Goal: Task Accomplishment & Management: Manage account settings

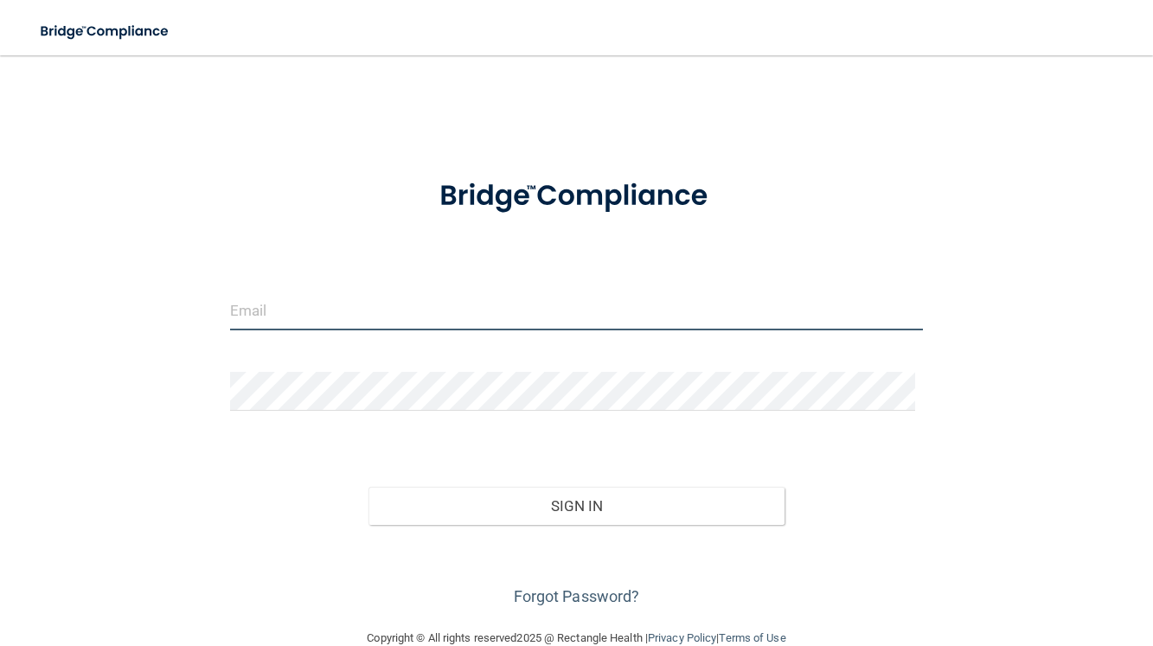
click at [348, 302] on input "email" at bounding box center [576, 310] width 693 height 39
type input "[EMAIL_ADDRESS][DOMAIN_NAME]"
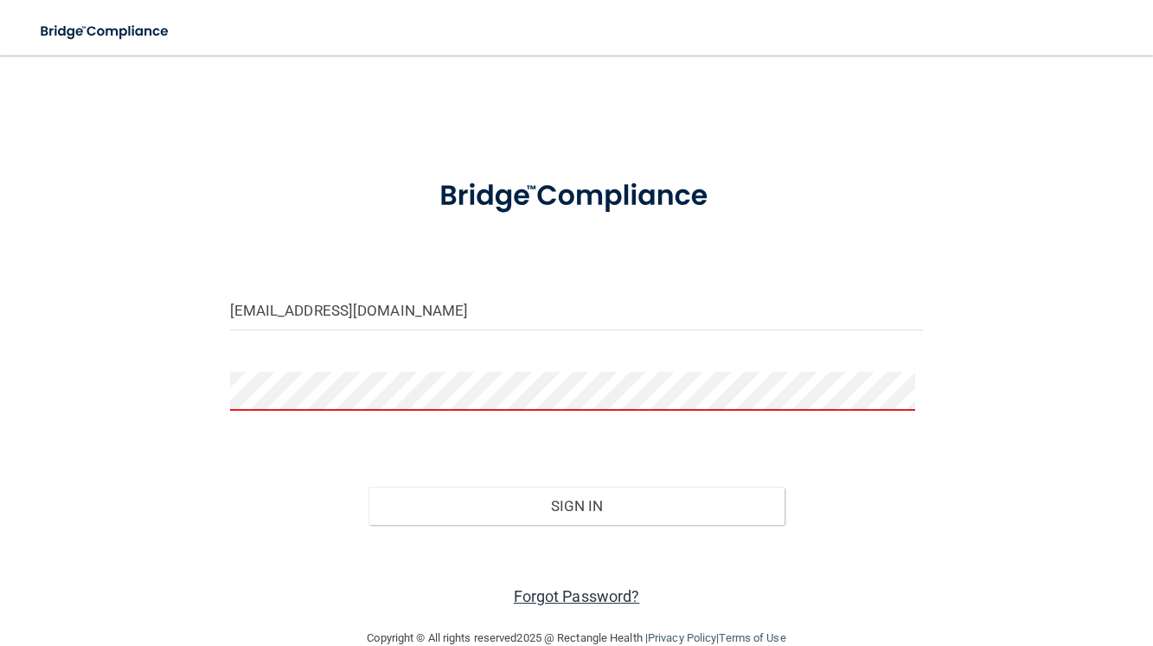
click at [564, 598] on link "Forgot Password?" at bounding box center [577, 596] width 126 height 18
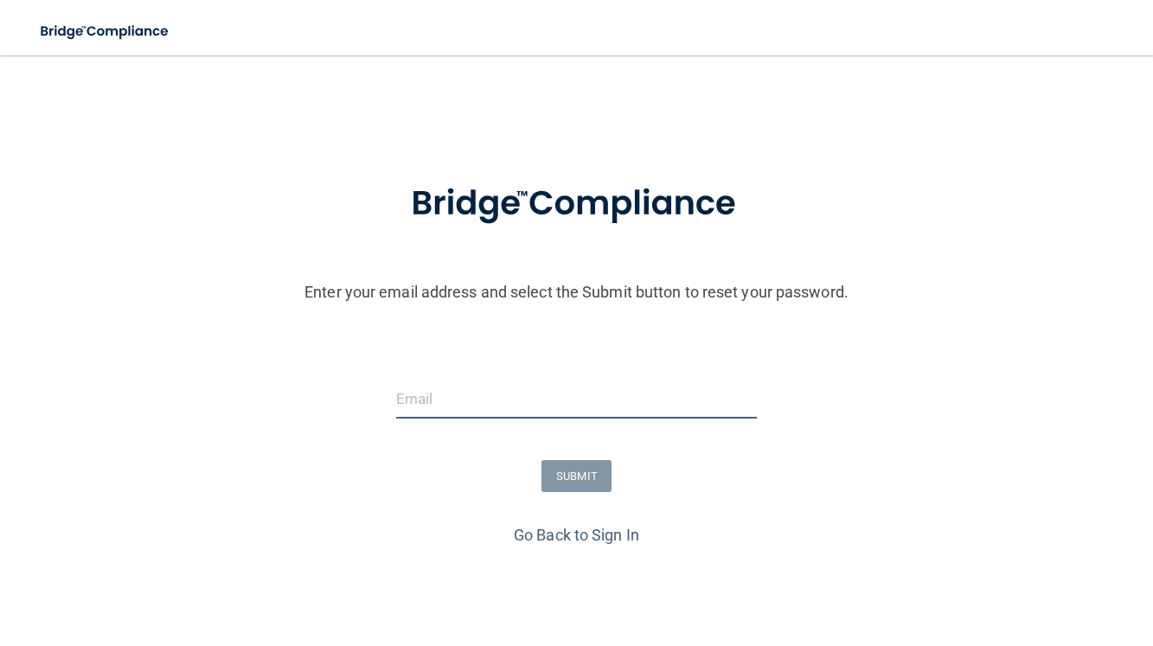
click at [428, 403] on input "email" at bounding box center [576, 399] width 361 height 39
type input "[EMAIL_ADDRESS][DOMAIN_NAME]"
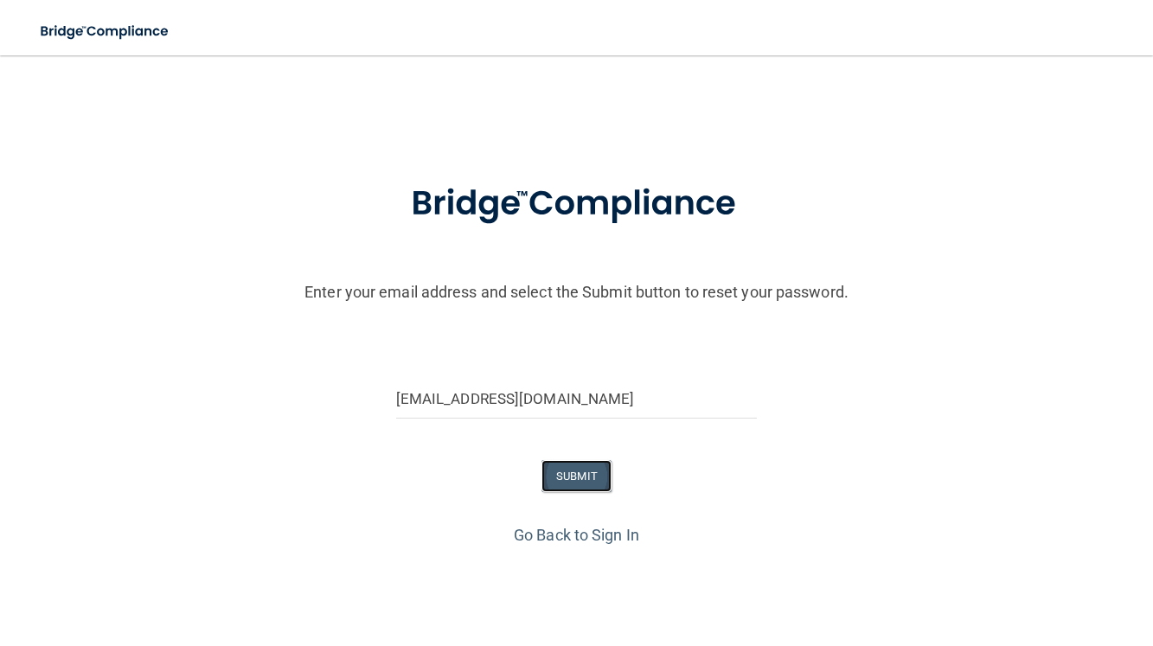
click at [563, 480] on button "SUBMIT" at bounding box center [576, 476] width 70 height 32
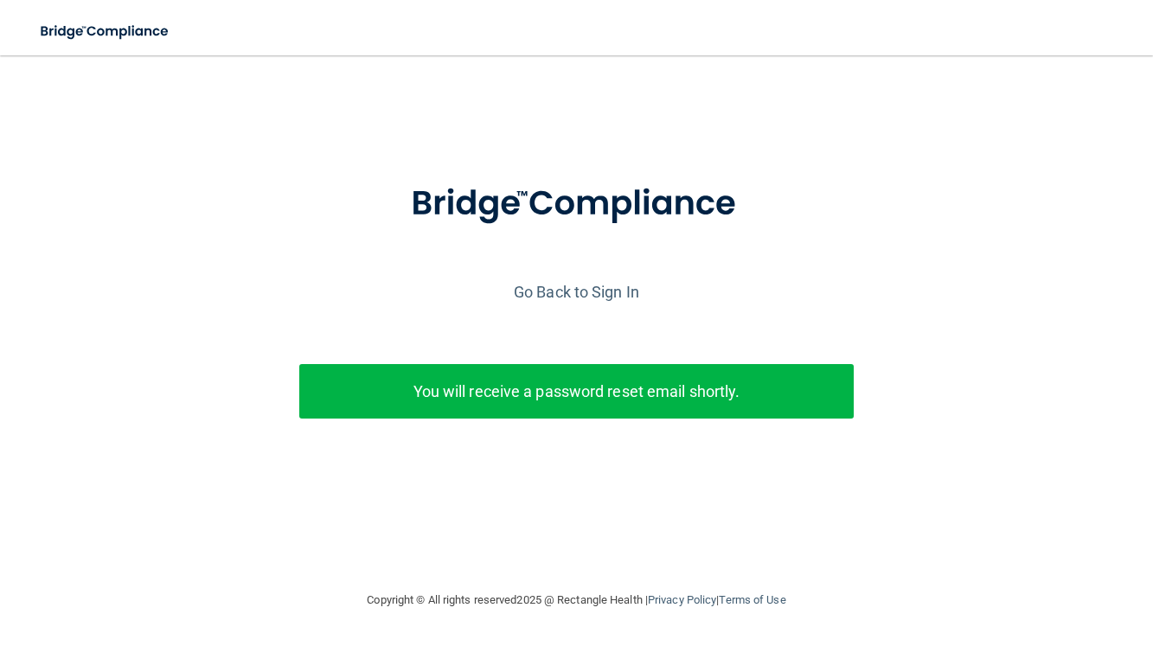
click at [630, 384] on p "You will receive a password reset email shortly." at bounding box center [576, 391] width 529 height 29
click at [617, 399] on p "You will receive a password reset email shortly." at bounding box center [576, 391] width 529 height 29
click at [598, 289] on link "Go Back to Sign In" at bounding box center [576, 292] width 125 height 18
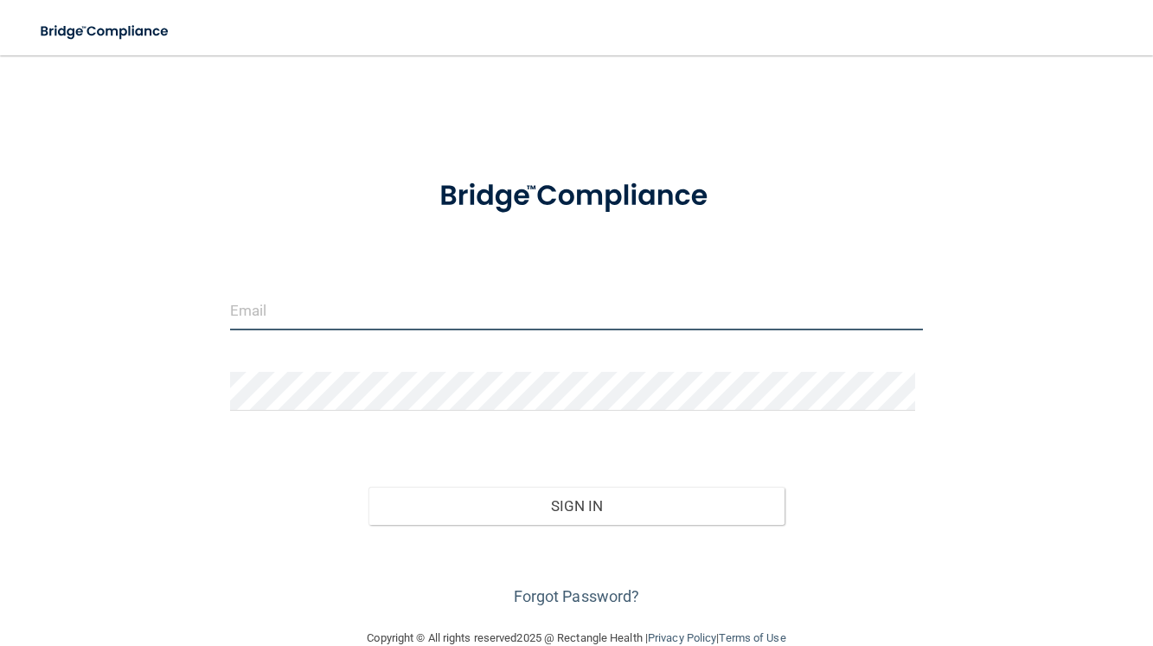
click at [299, 298] on input "email" at bounding box center [576, 310] width 693 height 39
type input "[EMAIL_ADDRESS][DOMAIN_NAME]"
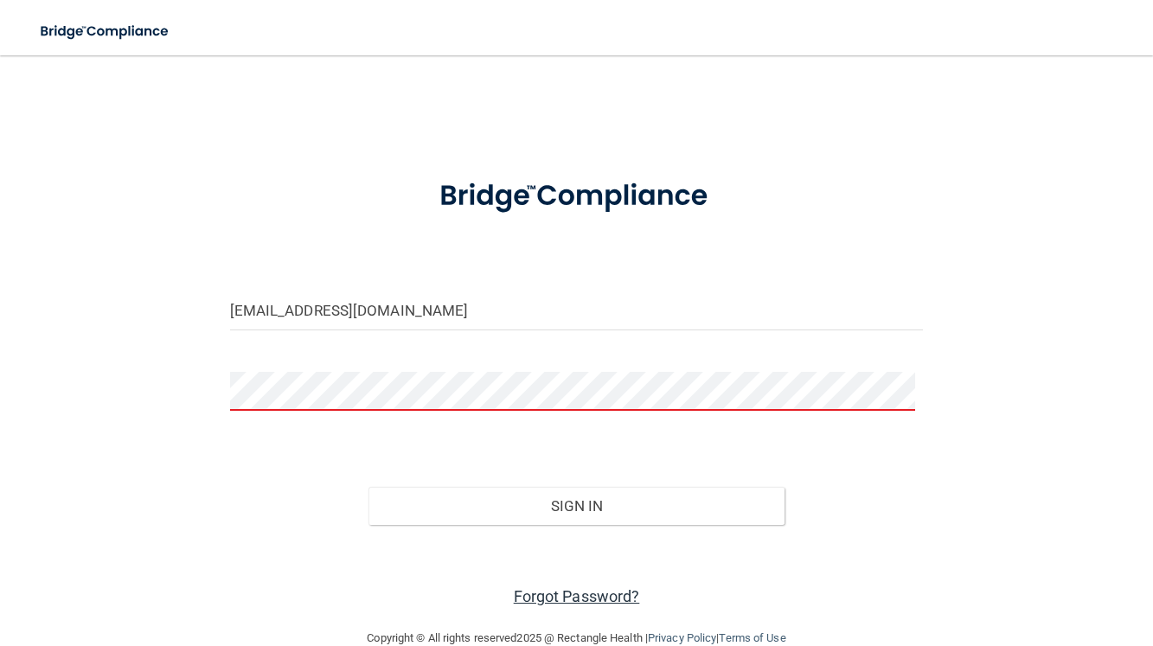
drag, startPoint x: 559, startPoint y: 584, endPoint x: 553, endPoint y: 591, distance: 9.9
click at [559, 585] on div "Forgot Password?" at bounding box center [576, 568] width 719 height 86
click at [541, 594] on link "Forgot Password?" at bounding box center [577, 596] width 126 height 18
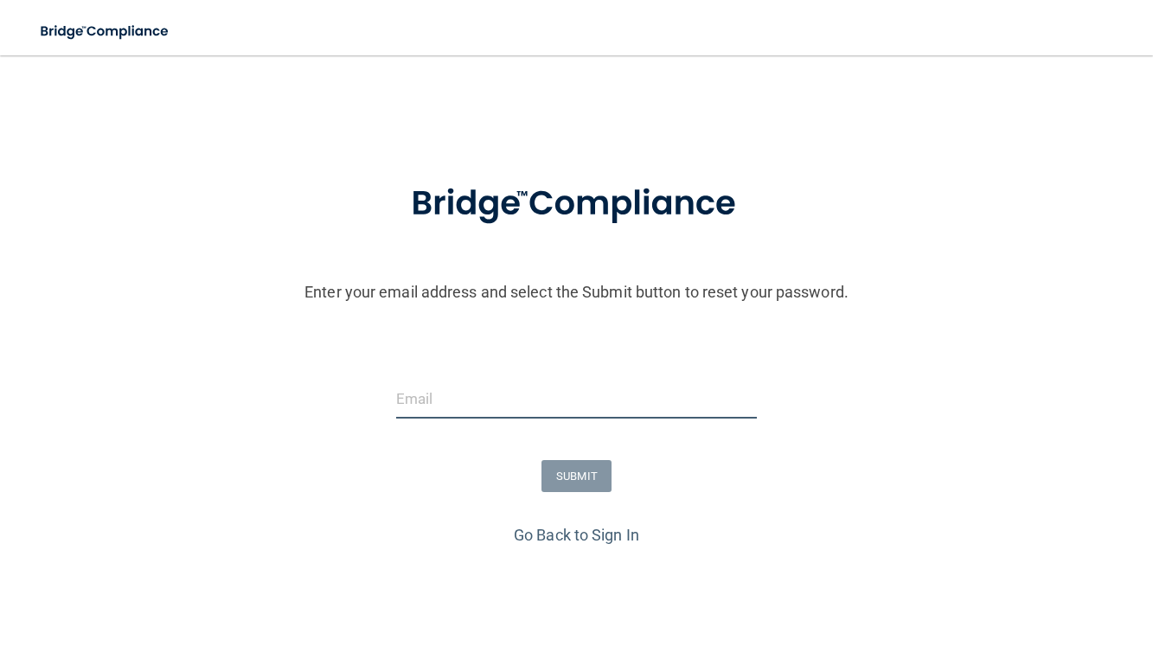
click at [452, 396] on input "email" at bounding box center [576, 399] width 361 height 39
type input "[EMAIL_ADDRESS][DOMAIN_NAME]"
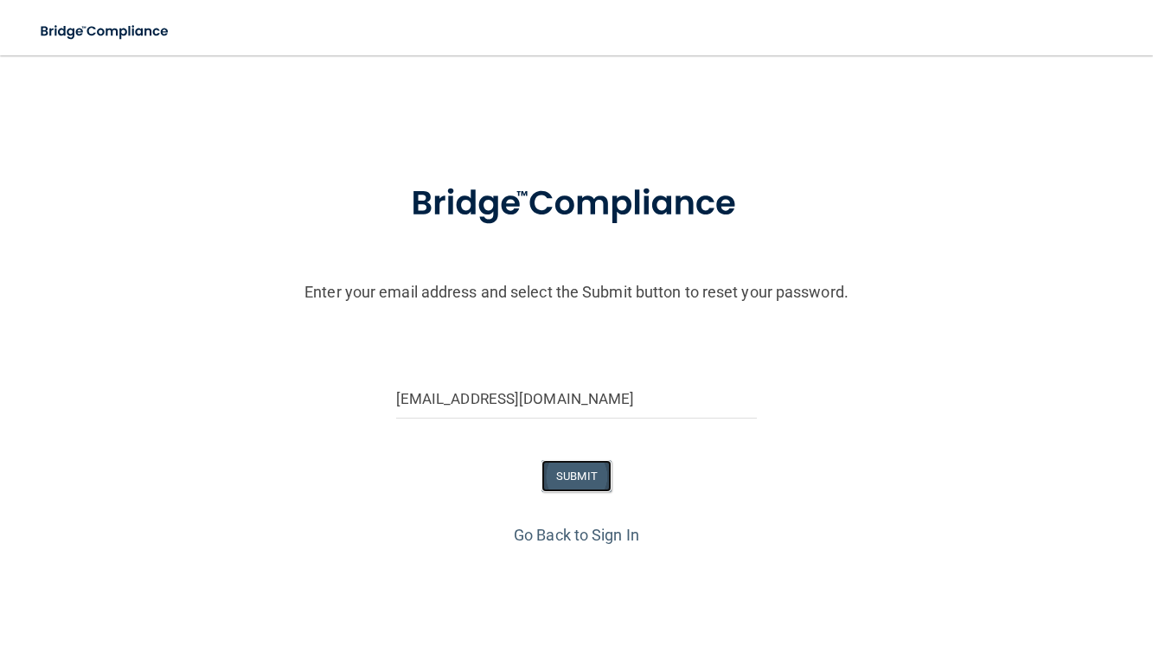
click at [552, 471] on button "SUBMIT" at bounding box center [576, 476] width 70 height 32
